Goal: Task Accomplishment & Management: Manage account settings

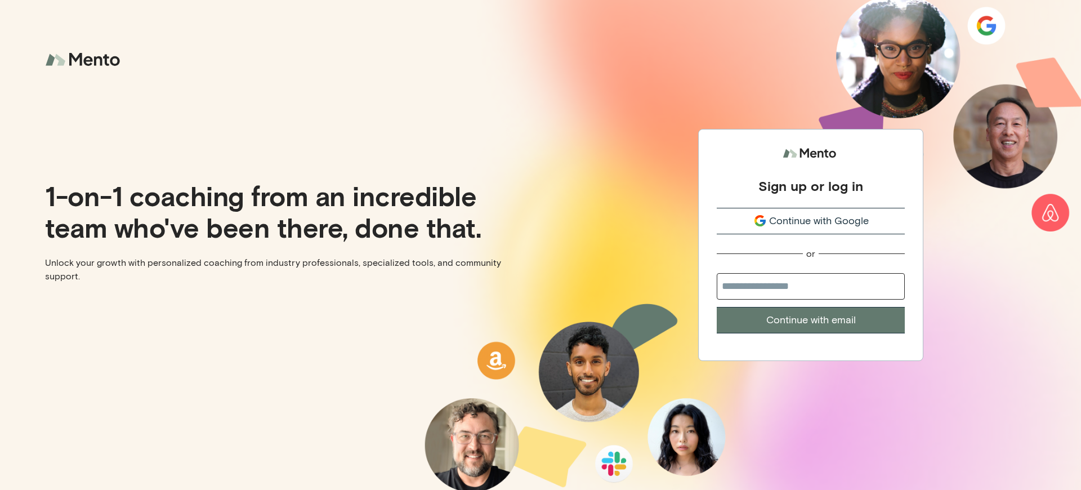
click at [811, 185] on div "Sign up or log in" at bounding box center [810, 185] width 105 height 17
